Goal: Manage account settings

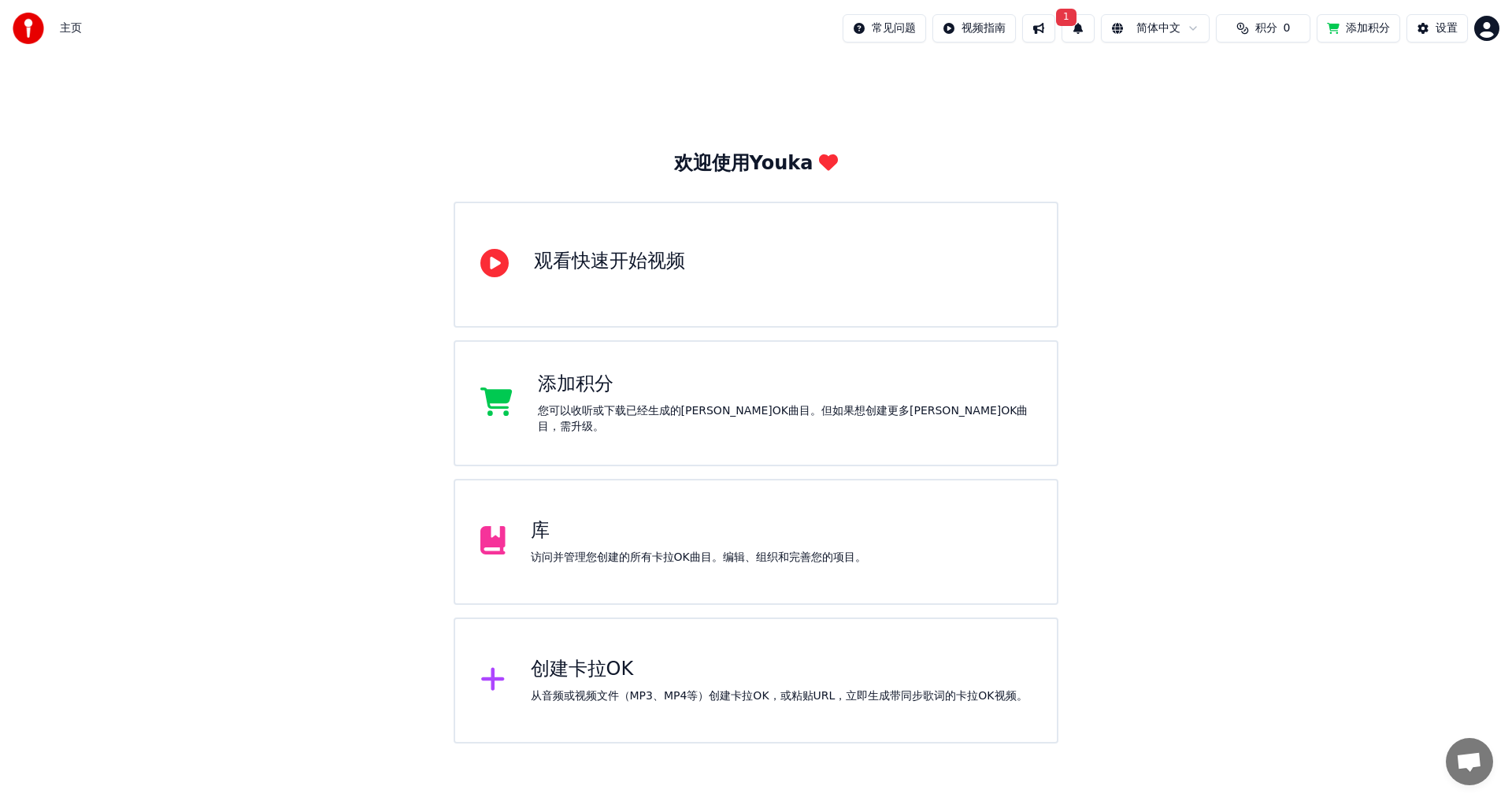
click at [1061, 30] on button "1" at bounding box center [1078, 28] width 33 height 29
click at [1181, 85] on button "更新" at bounding box center [1183, 78] width 49 height 29
click at [1239, 24] on button "积分 0" at bounding box center [1263, 28] width 94 height 29
click at [1249, 81] on th "有效期（天）" at bounding box center [1286, 75] width 79 height 31
drag, startPoint x: 1286, startPoint y: 76, endPoint x: 1232, endPoint y: 72, distance: 54.1
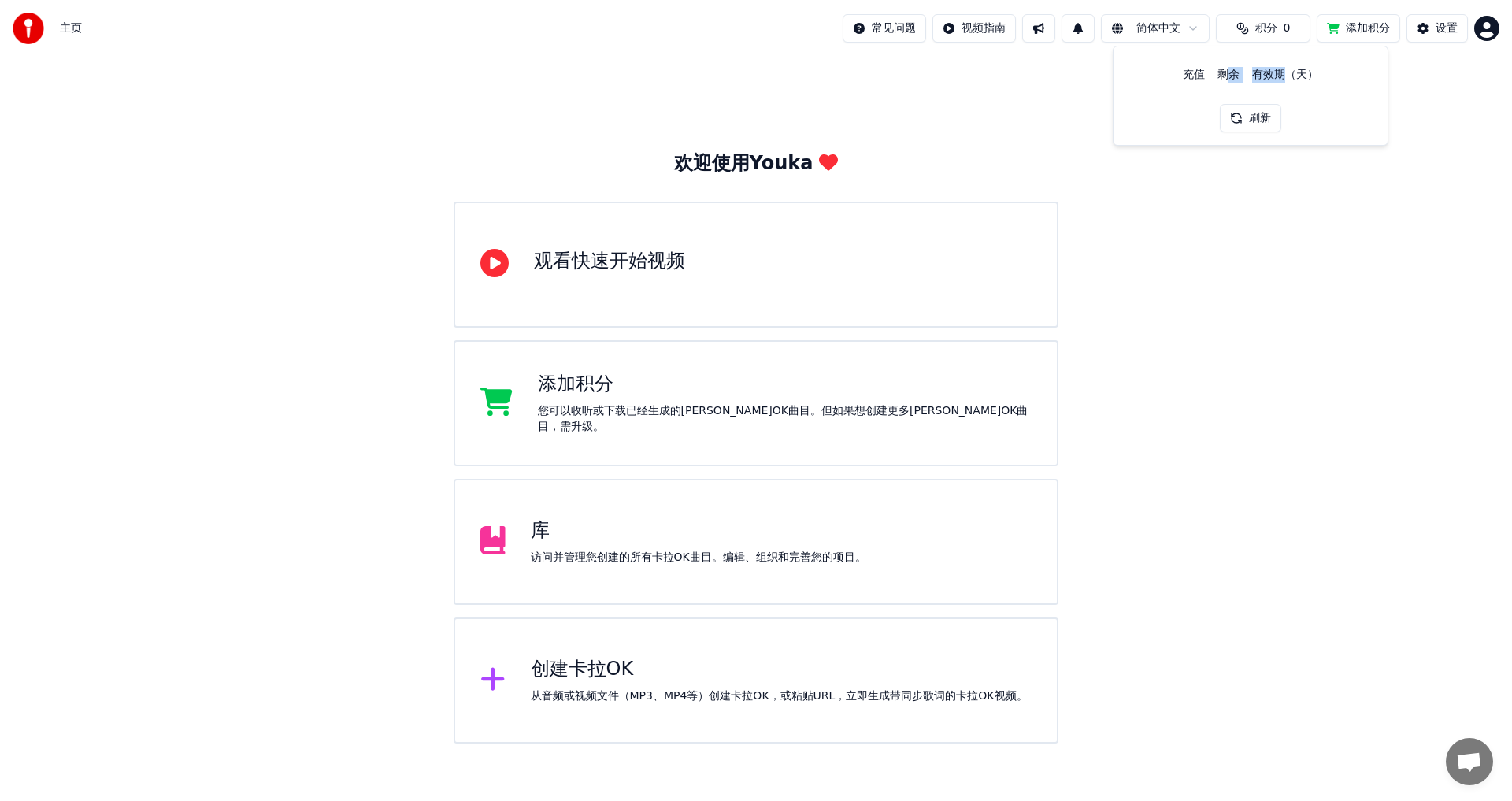
click at [1232, 72] on tr "充值 剩余 有效期（天）" at bounding box center [1250, 75] width 149 height 31
click at [1427, 34] on button "设置" at bounding box center [1437, 28] width 61 height 29
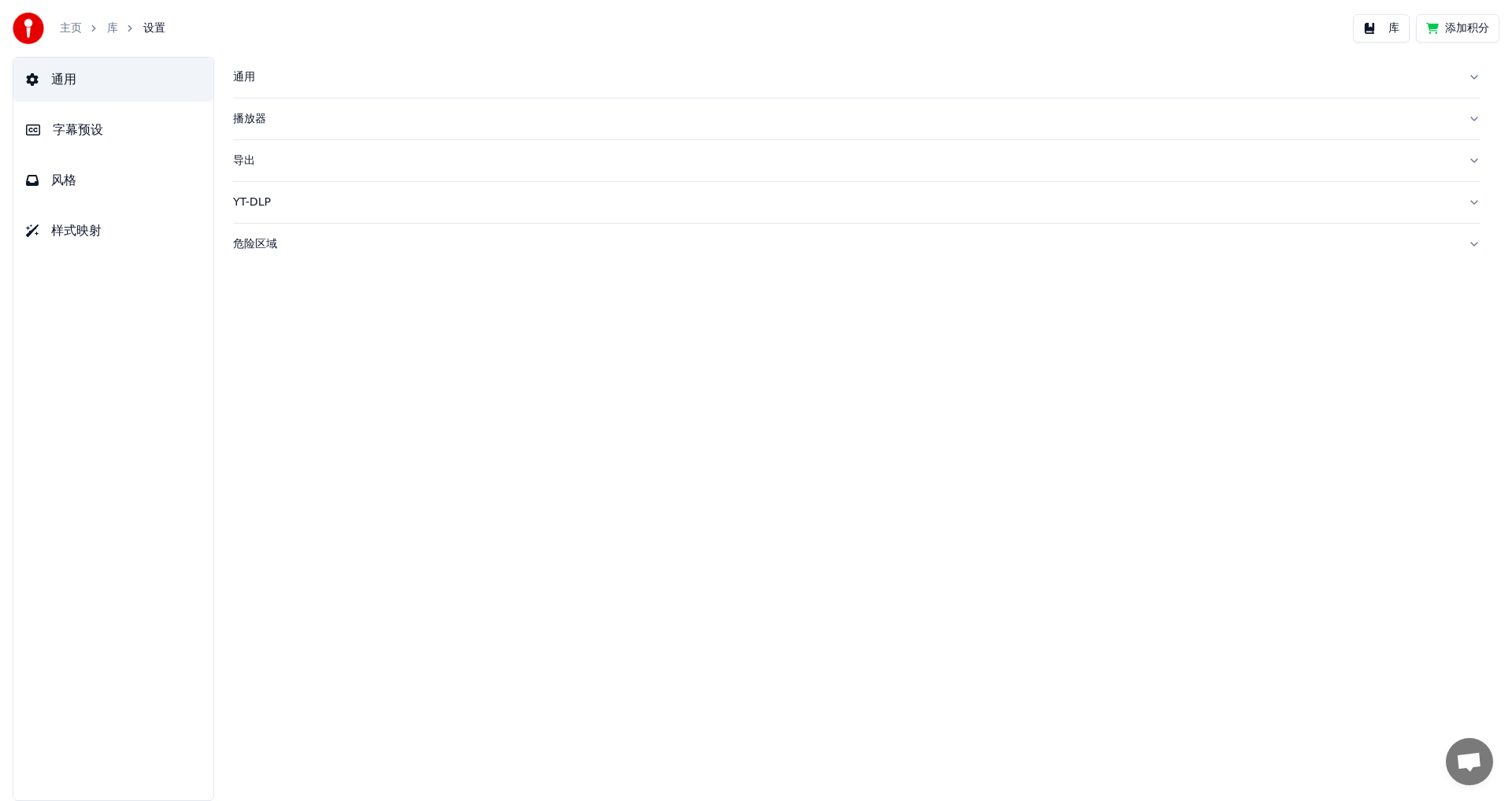
click at [85, 130] on span "字幕预设" at bounding box center [78, 129] width 50 height 19
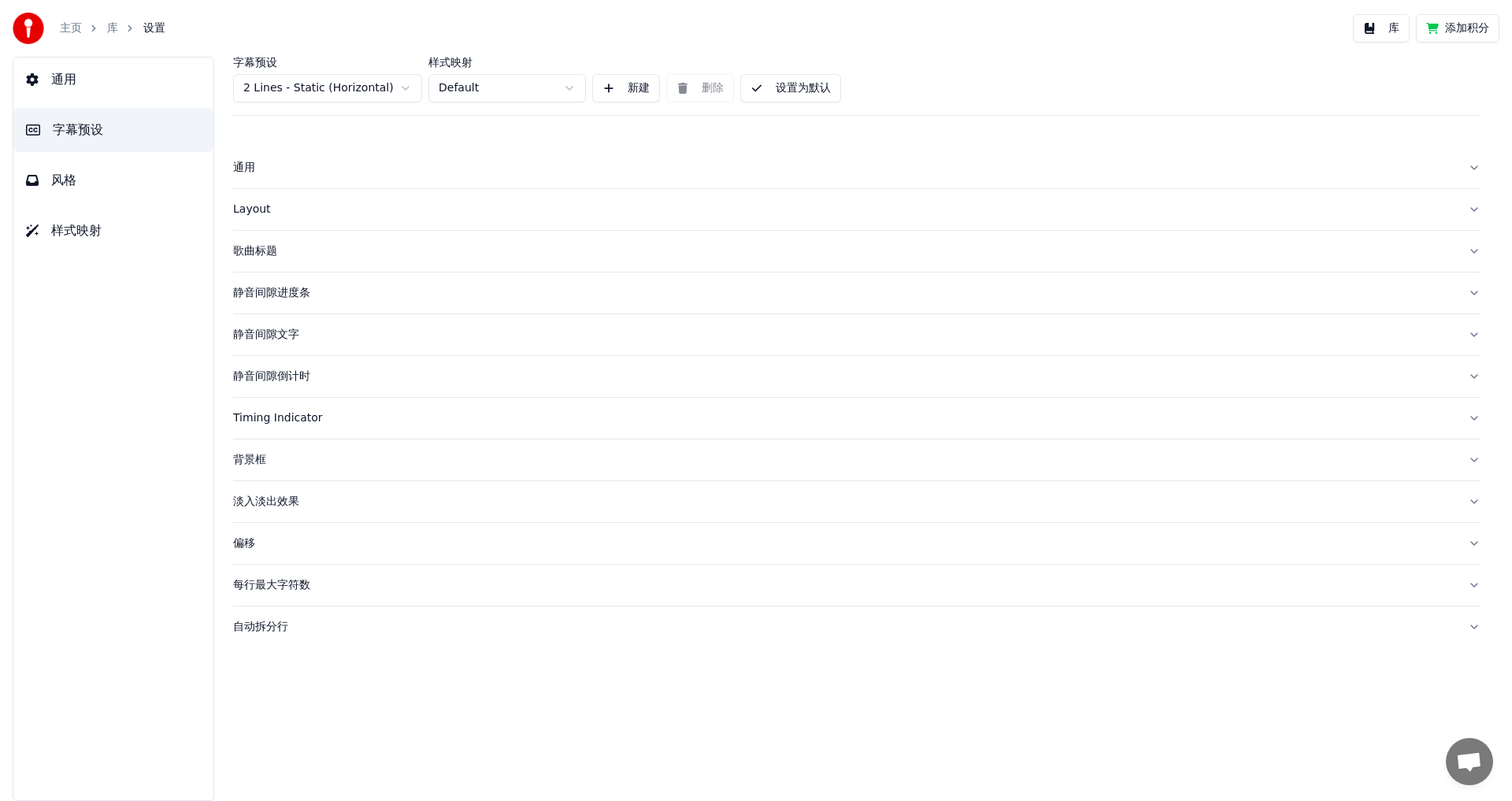
click at [314, 92] on html "主页 库 设置 库 添加积分 通用 字幕预设 风格 样式映射 字幕预设 2 Lines - Static (Horizontal) 样式映射 Default …" at bounding box center [756, 400] width 1512 height 801
click at [102, 184] on button "风格" at bounding box center [113, 180] width 200 height 44
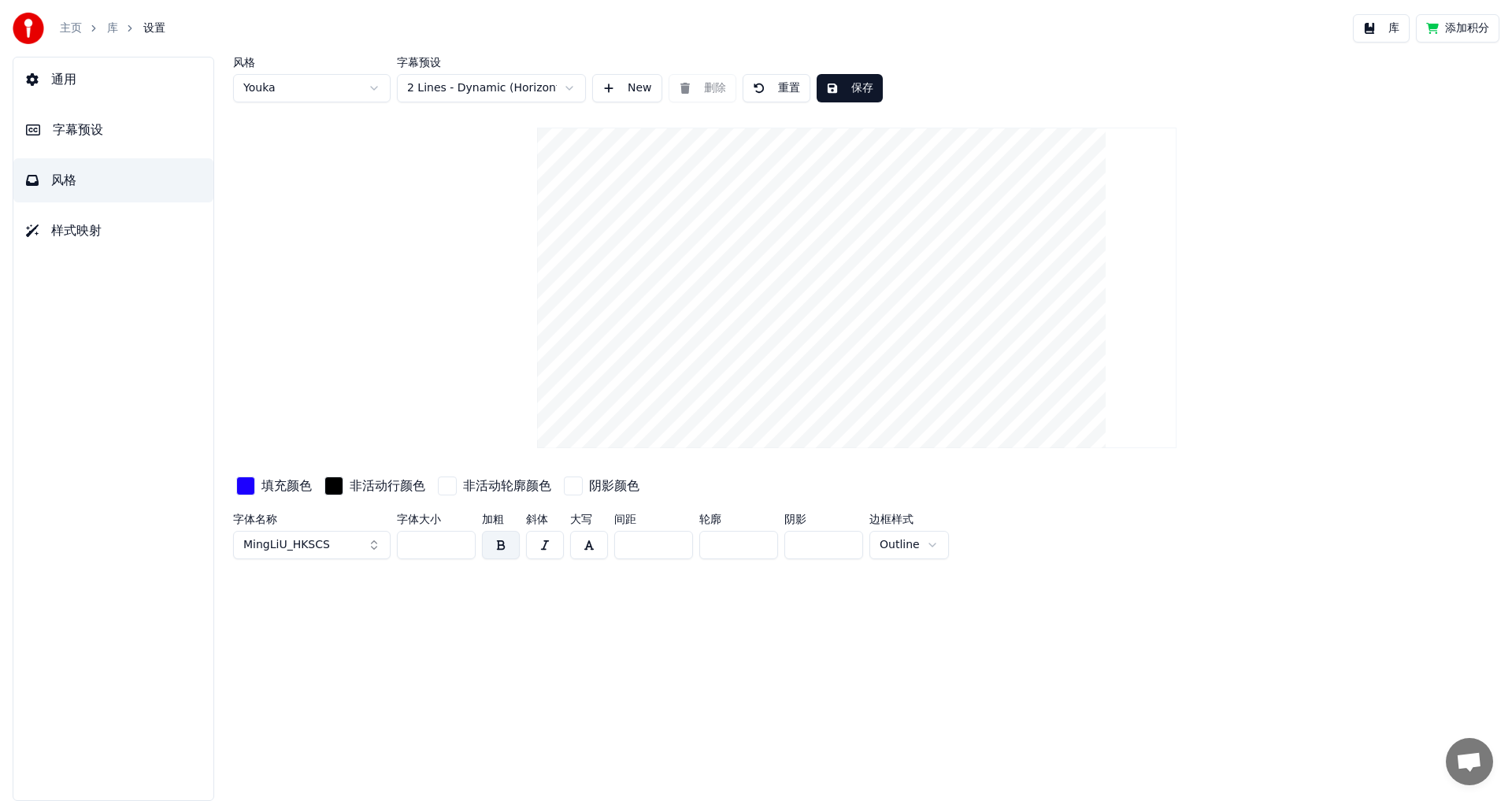
click at [91, 129] on span "字幕预设" at bounding box center [78, 129] width 50 height 19
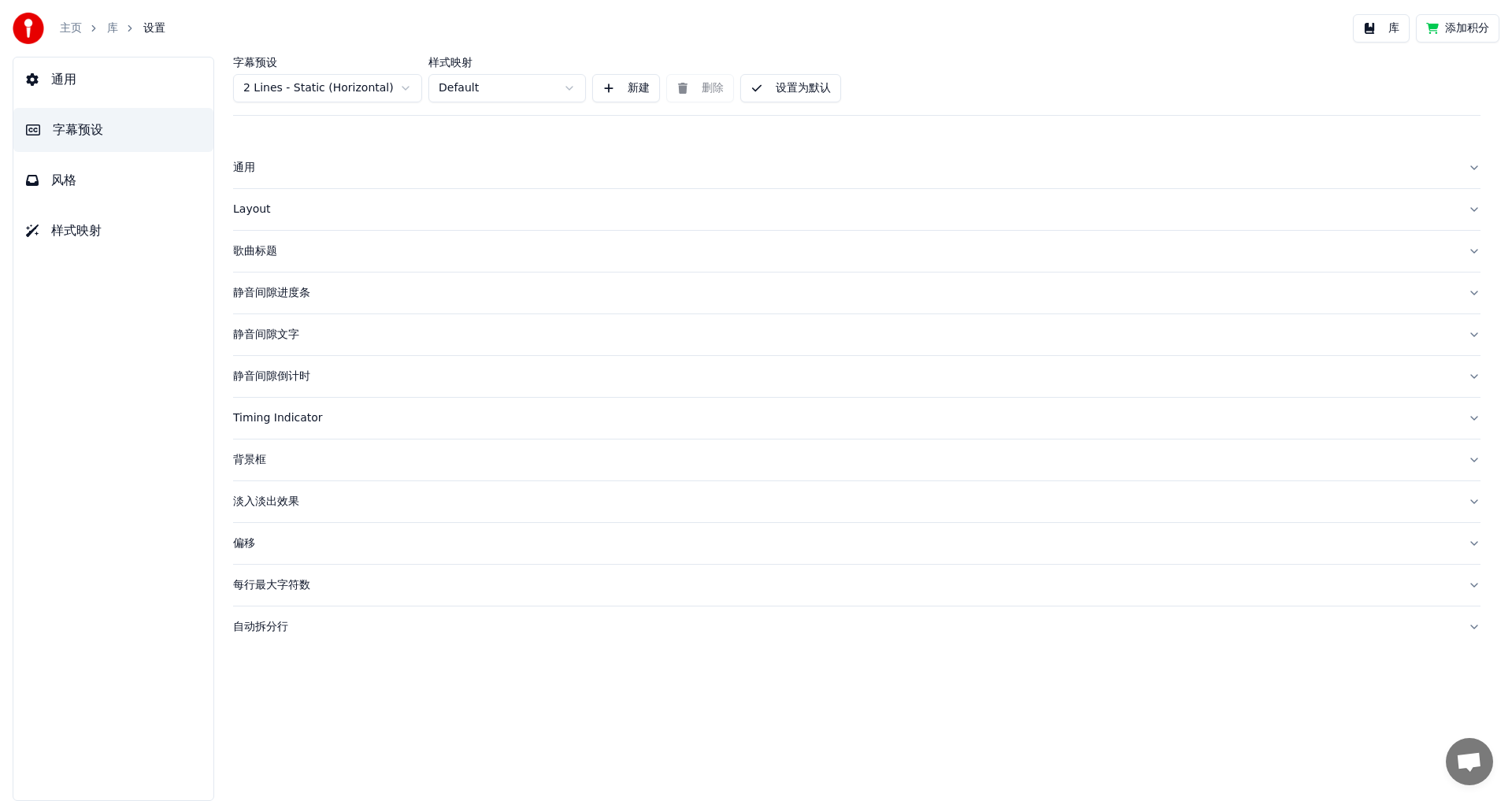
click at [251, 166] on div "通用" at bounding box center [844, 168] width 1223 height 16
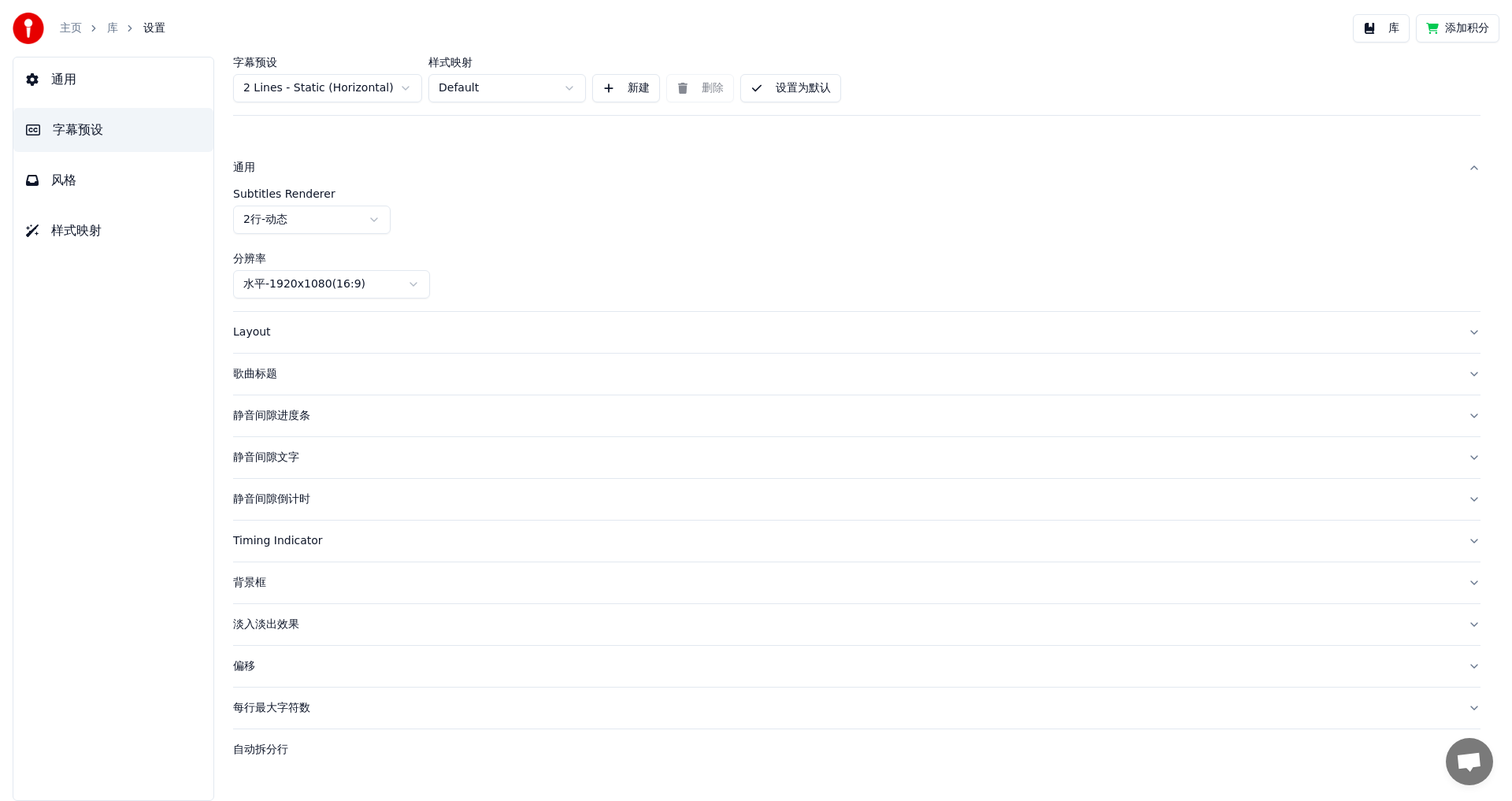
click at [87, 231] on span "样式映射" at bounding box center [76, 230] width 50 height 19
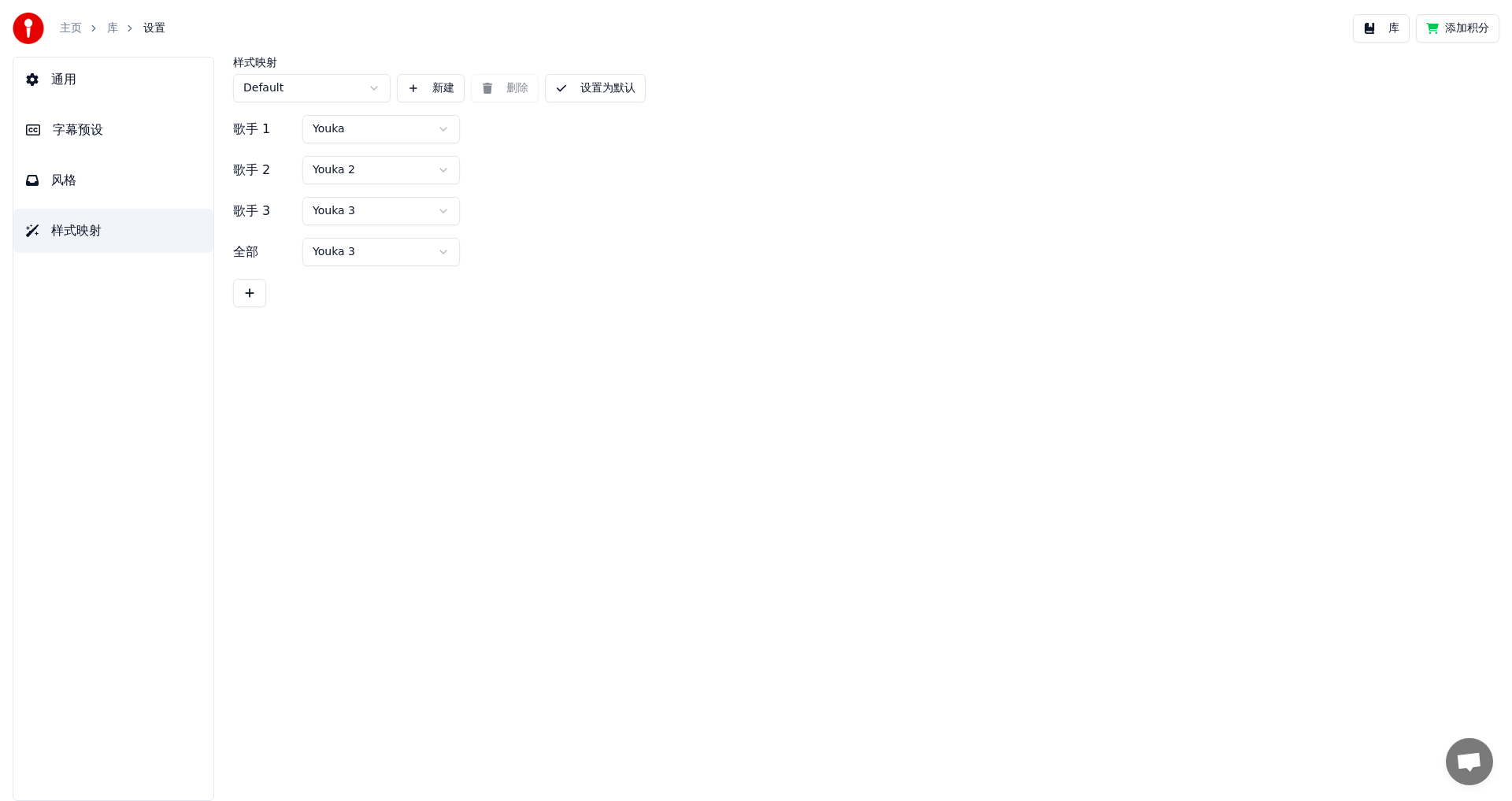
click at [75, 29] on link "主页" at bounding box center [71, 29] width 22 height 16
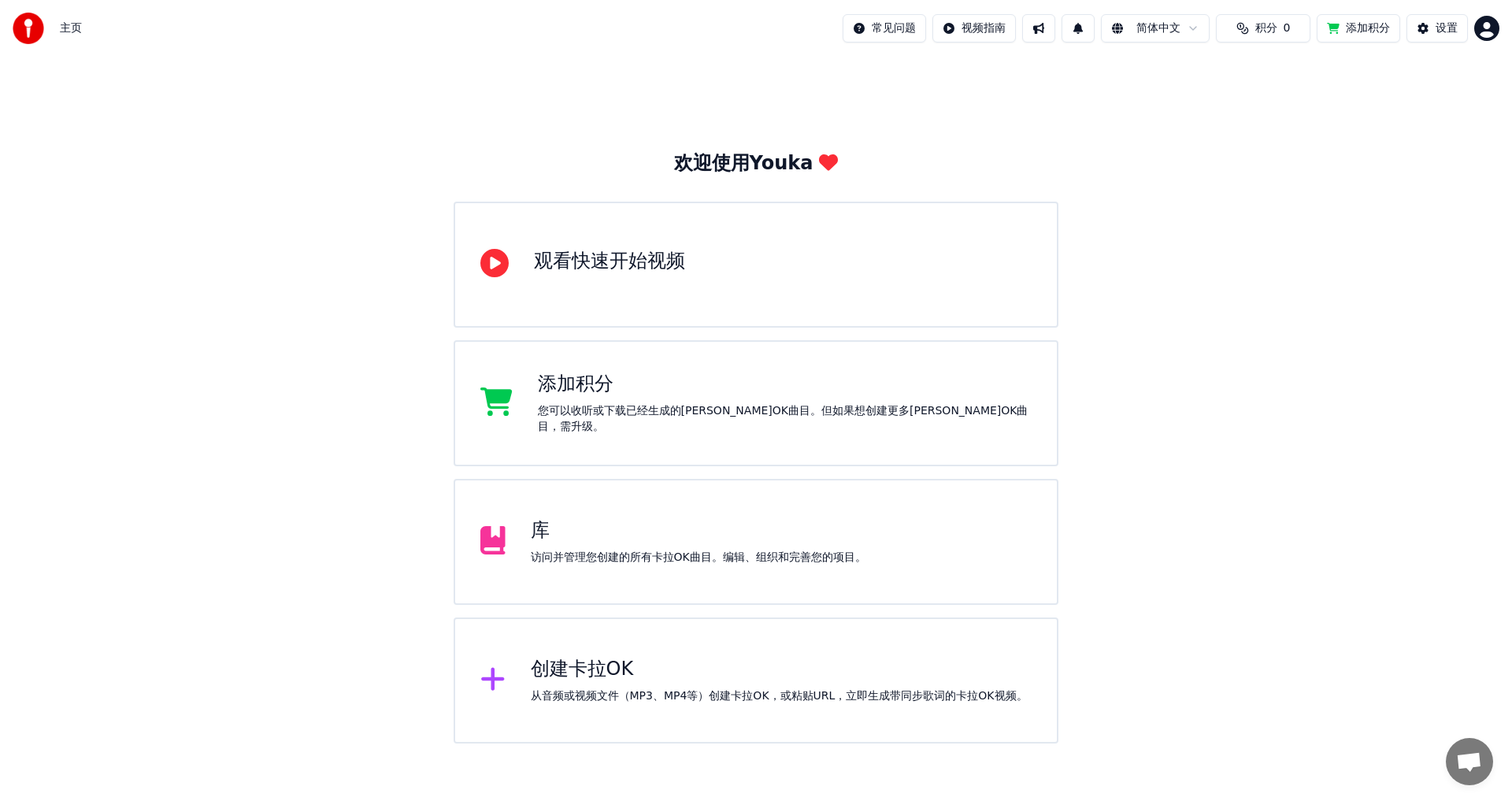
click at [1236, 33] on button "积分 0" at bounding box center [1263, 28] width 94 height 29
click at [1259, 123] on button "刷新" at bounding box center [1250, 118] width 61 height 29
click at [828, 384] on div "添加积分" at bounding box center [785, 385] width 495 height 26
